Goal: Check status

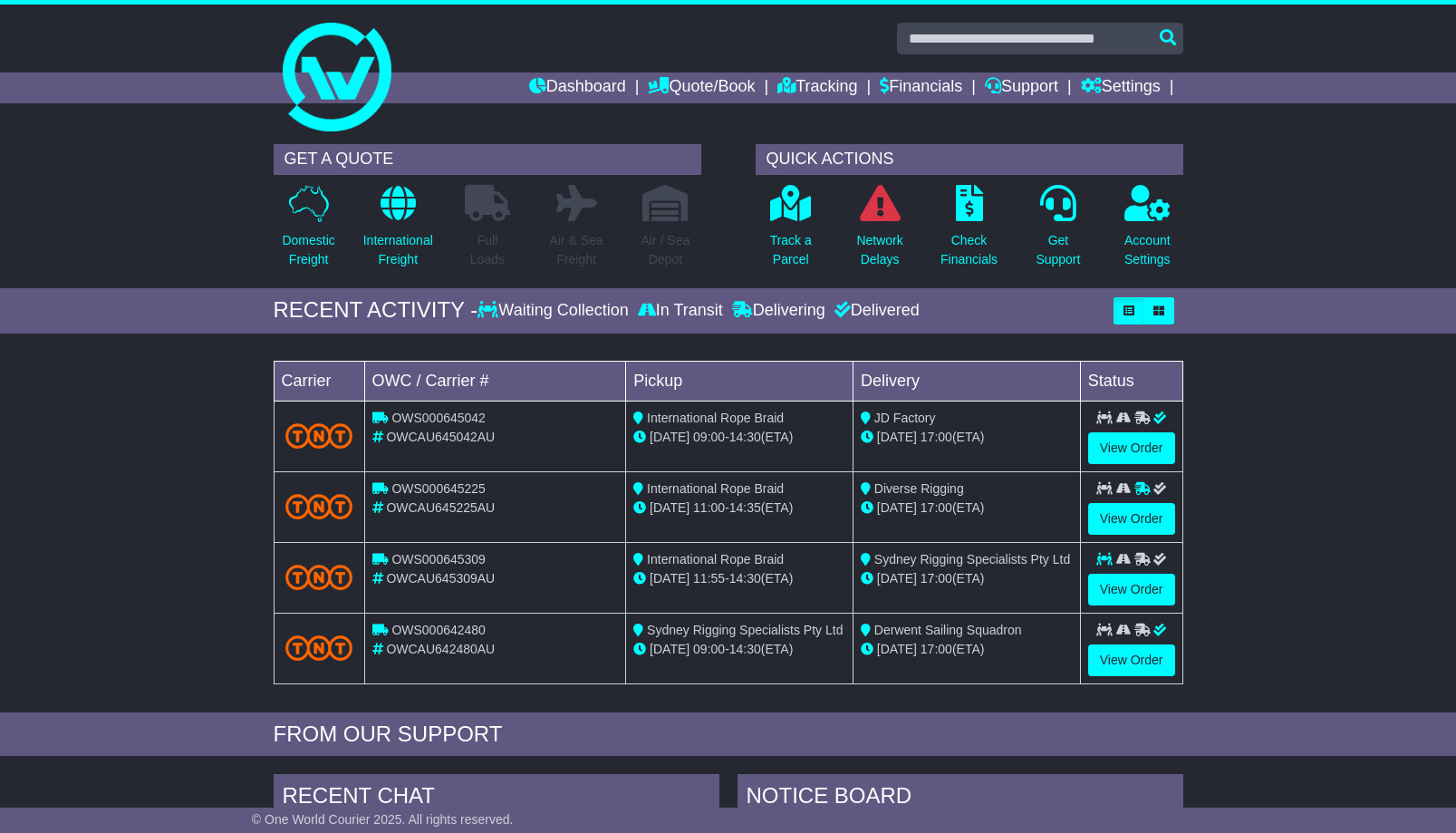
click at [77, 602] on div "Loading... No bookings found Carrier OWC / Carrier # Pickup Delivery Status OWS…" at bounding box center [728, 527] width 1456 height 370
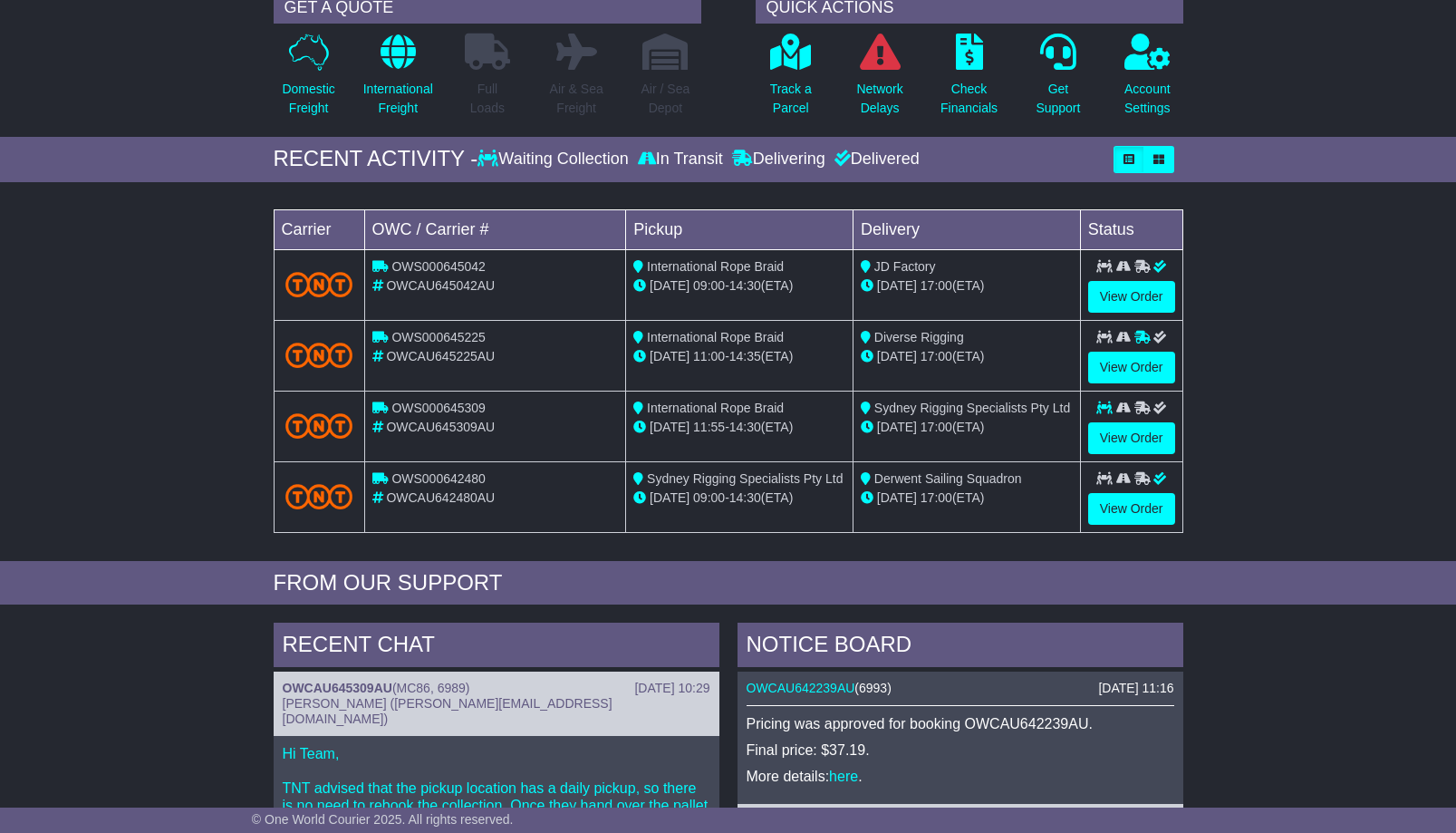
scroll to position [184, 0]
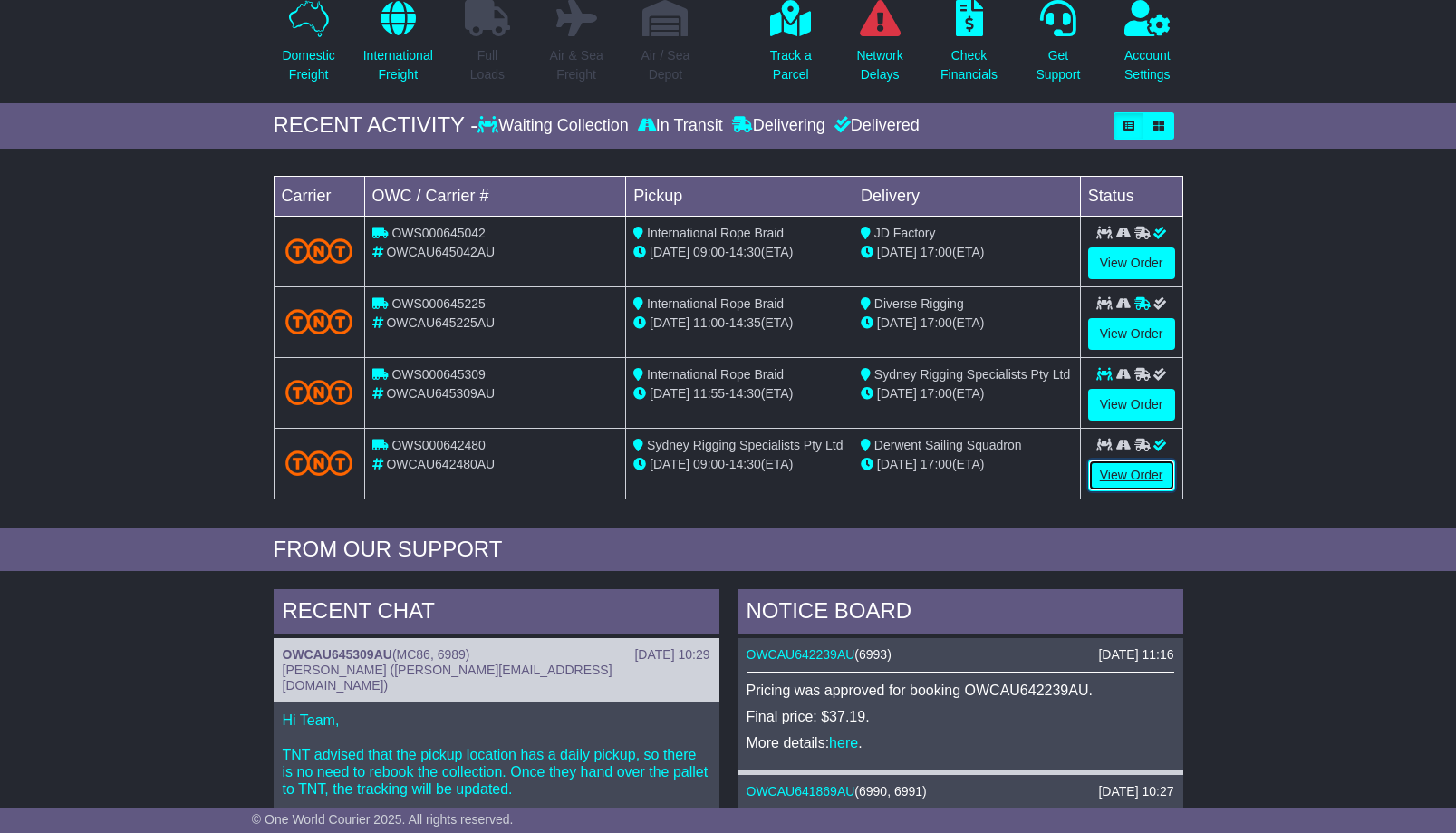
click at [1105, 474] on link "View Order" at bounding box center [1131, 475] width 87 height 32
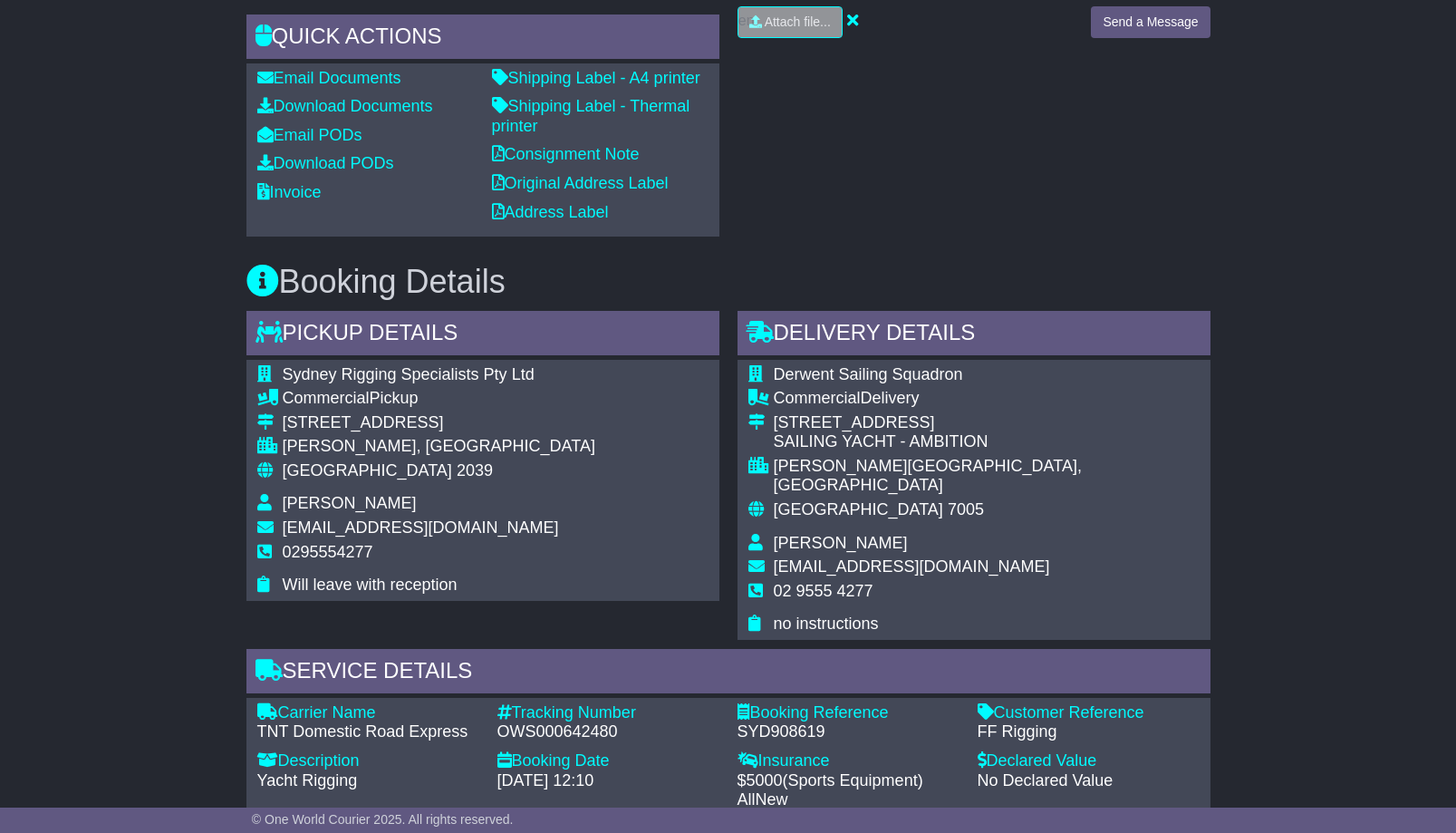
scroll to position [462, 0]
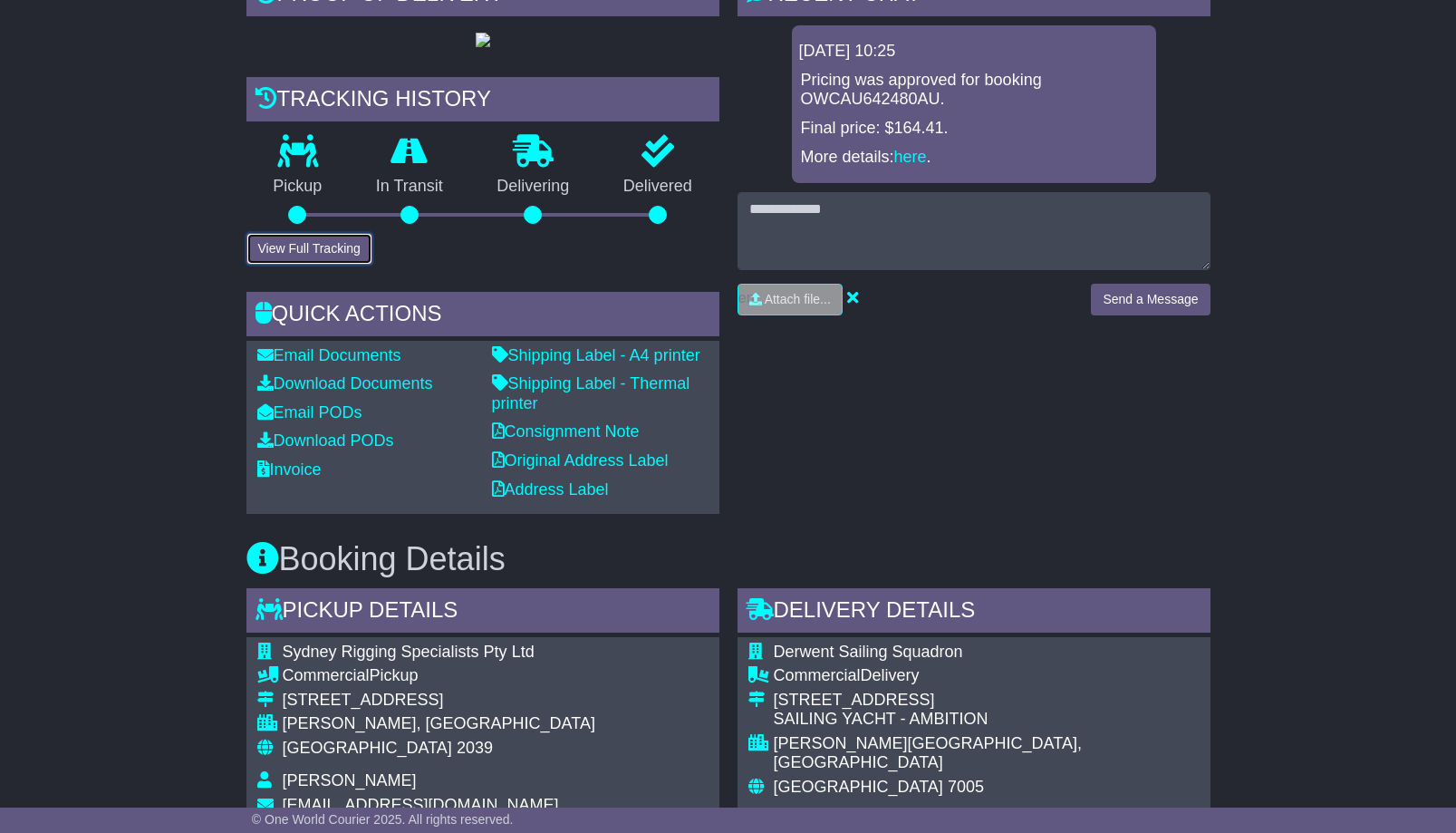
click at [338, 265] on button "View Full Tracking" at bounding box center [309, 248] width 126 height 32
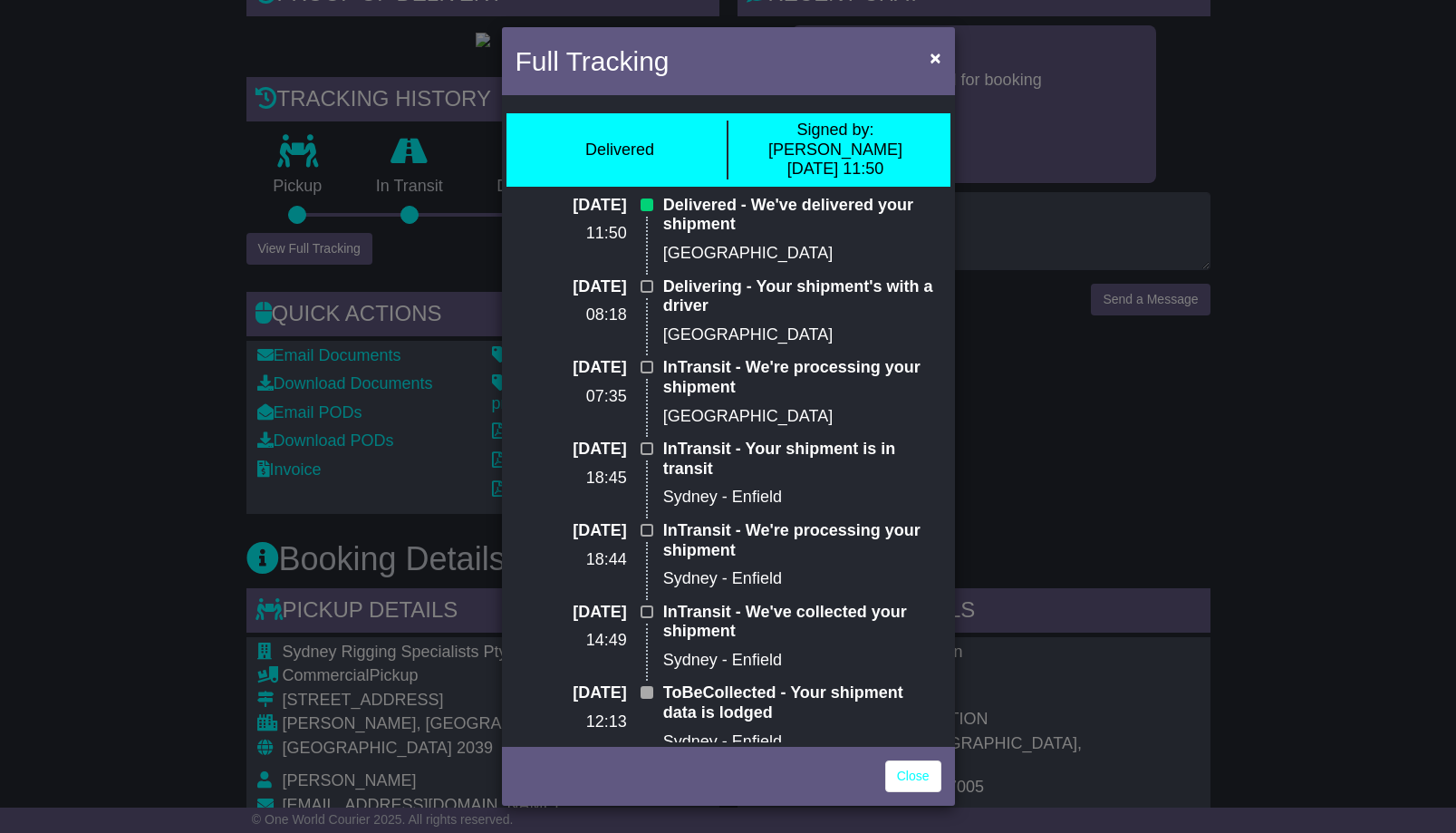
click at [169, 457] on div "Full Tracking × Delivered Signed by: [PERSON_NAME] [DATE] 11:50 [DATE] 11:50 De…" at bounding box center [728, 416] width 1456 height 833
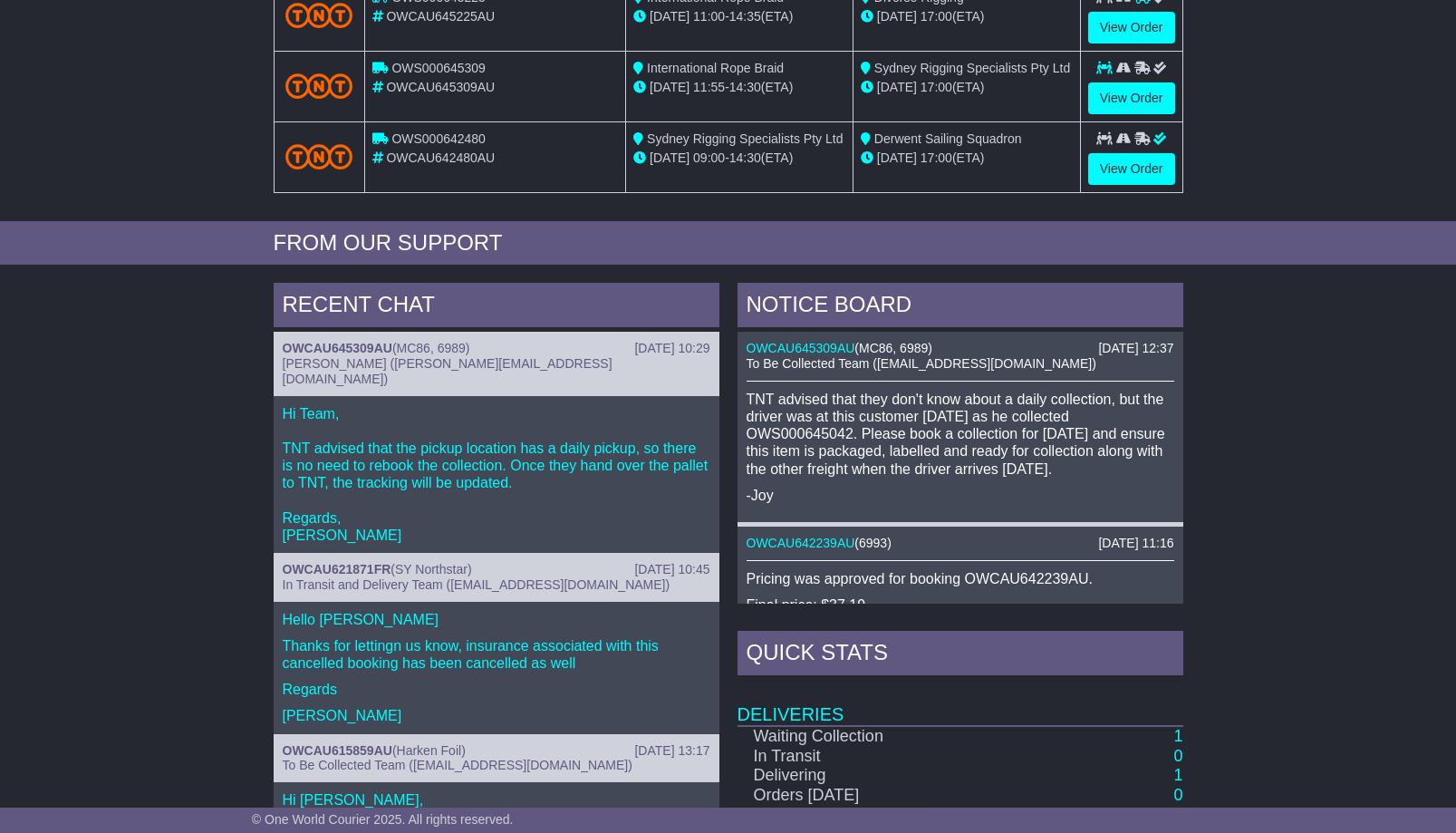
scroll to position [524, 0]
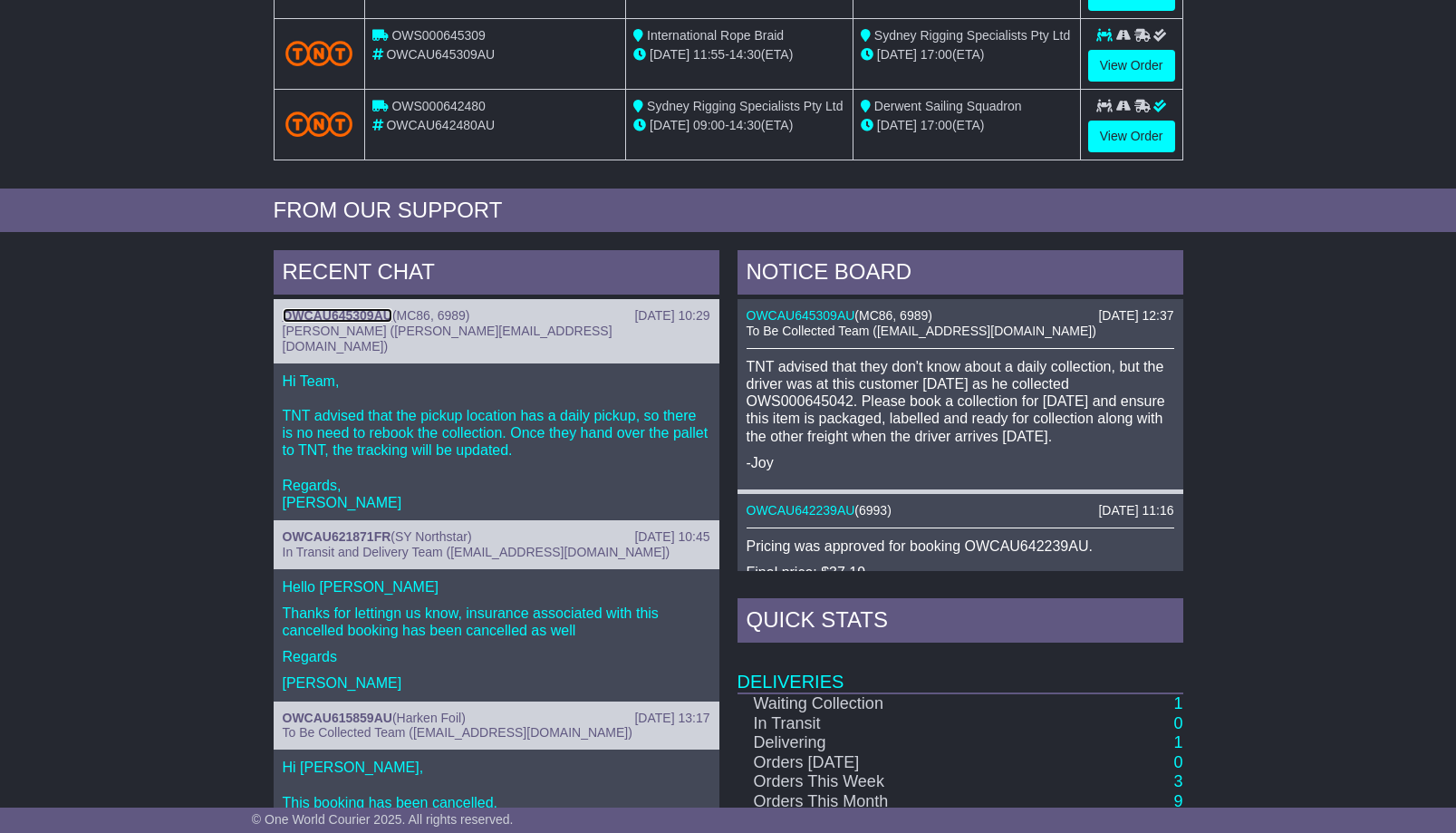
click at [386, 313] on link "OWCAU645309AU" at bounding box center [337, 315] width 109 height 14
